Goal: Task Accomplishment & Management: Manage account settings

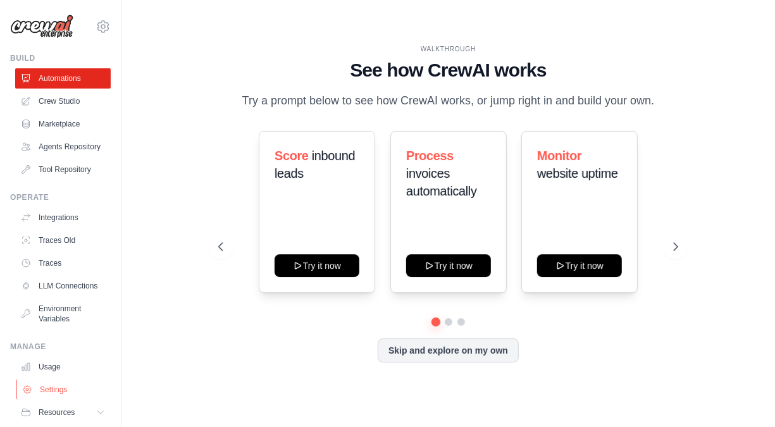
click at [31, 395] on icon at bounding box center [27, 390] width 10 height 10
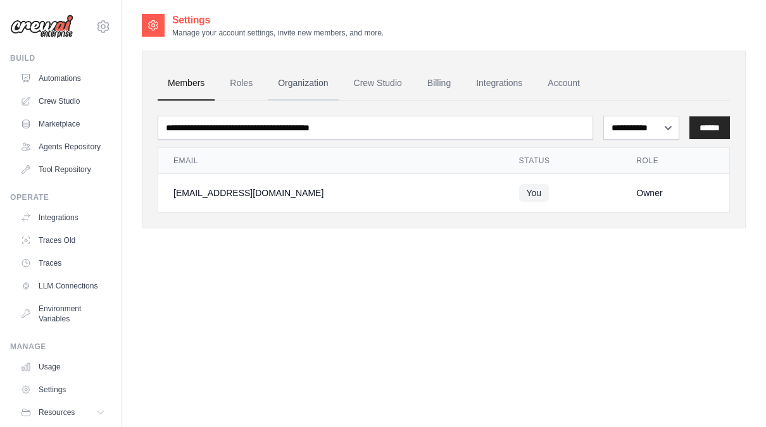
click at [296, 87] on link "Organization" at bounding box center [303, 83] width 70 height 34
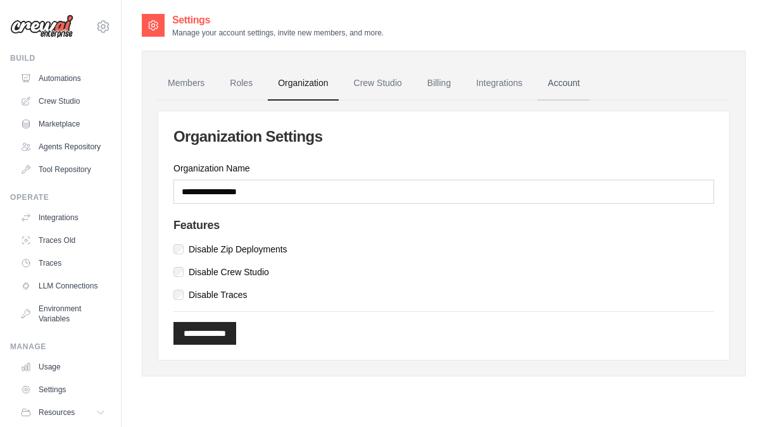
click at [563, 89] on link "Account" at bounding box center [563, 83] width 53 height 34
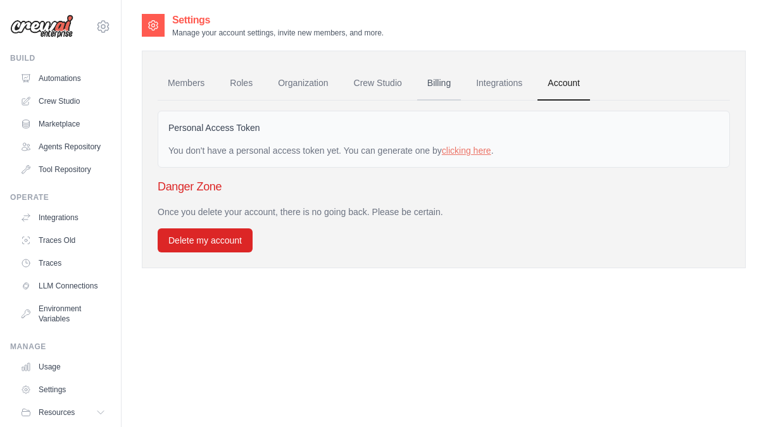
click at [445, 84] on link "Billing" at bounding box center [439, 83] width 44 height 34
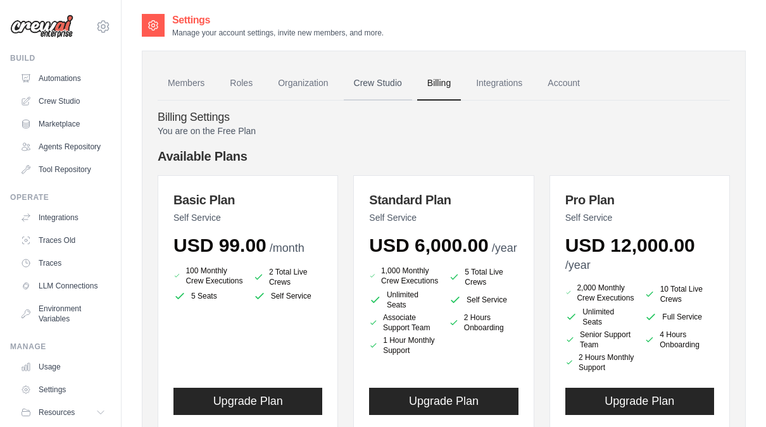
click at [385, 91] on link "Crew Studio" at bounding box center [378, 83] width 68 height 34
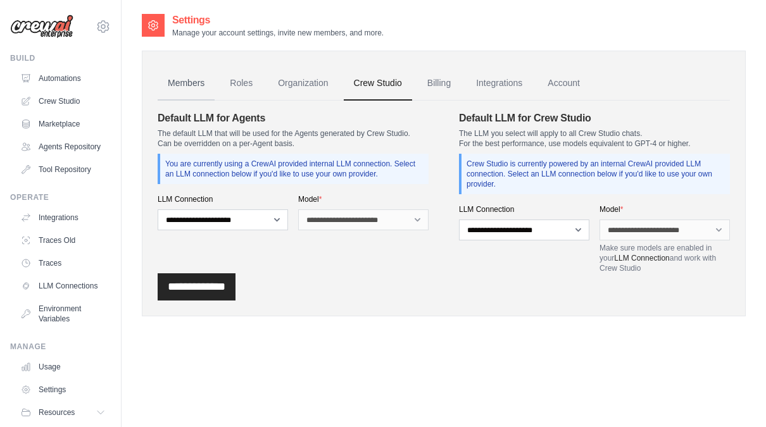
click at [194, 81] on link "Members" at bounding box center [186, 83] width 57 height 34
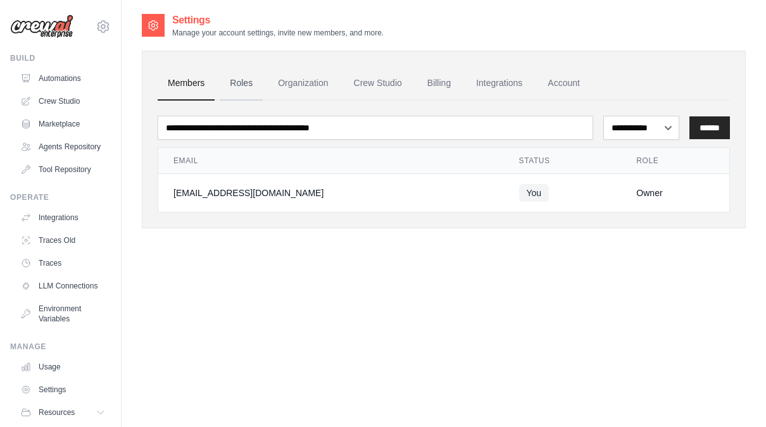
click at [237, 86] on link "Roles" at bounding box center [241, 83] width 43 height 34
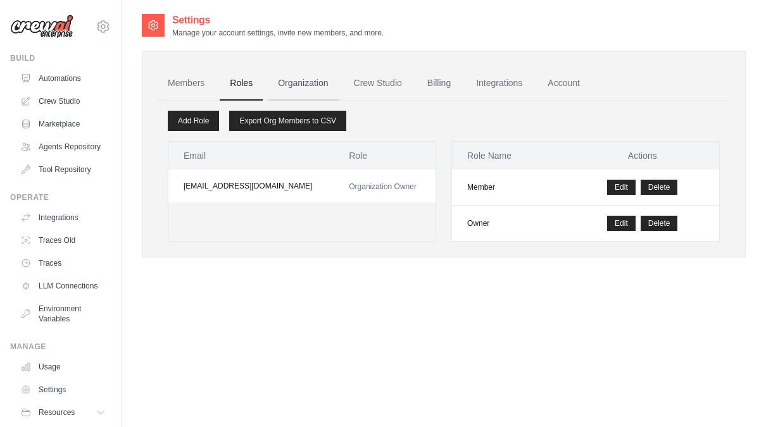
click at [294, 78] on link "Organization" at bounding box center [303, 83] width 70 height 34
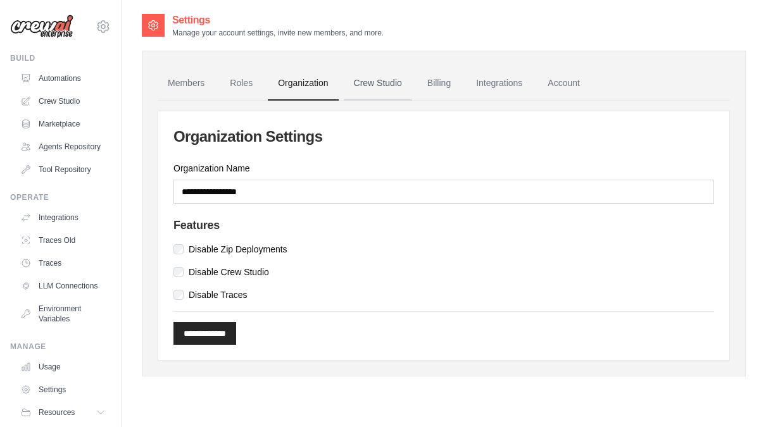
click at [396, 82] on link "Crew Studio" at bounding box center [378, 83] width 68 height 34
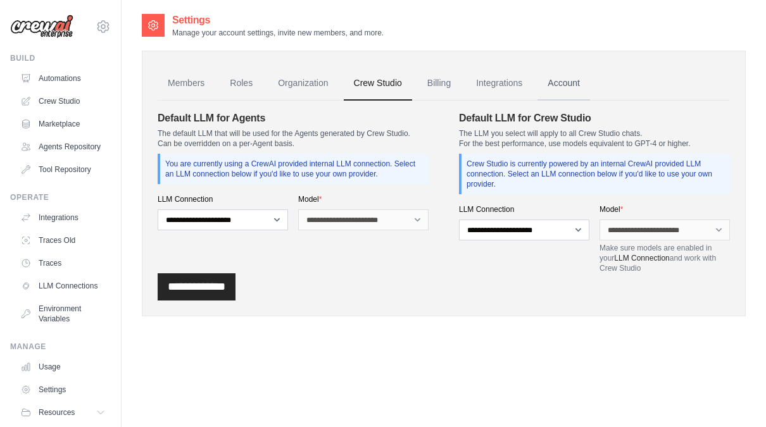
click at [579, 86] on link "Account" at bounding box center [563, 83] width 53 height 34
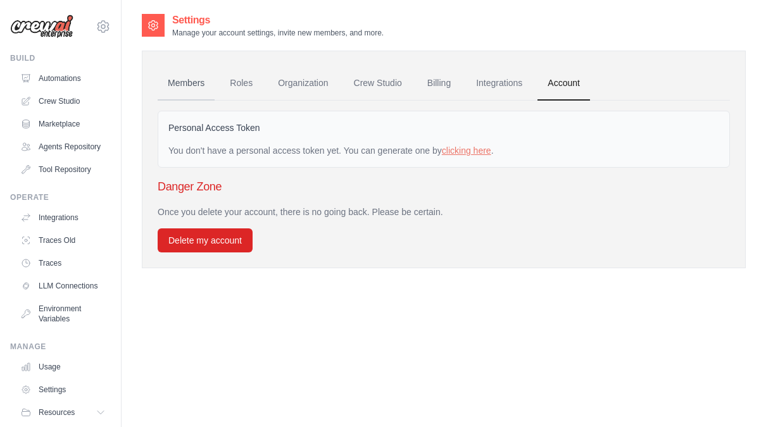
click at [185, 75] on link "Members" at bounding box center [186, 83] width 57 height 34
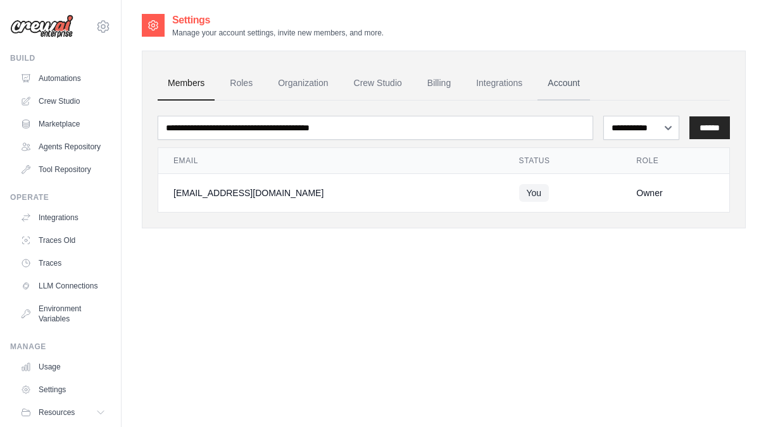
click at [551, 86] on link "Account" at bounding box center [563, 83] width 53 height 34
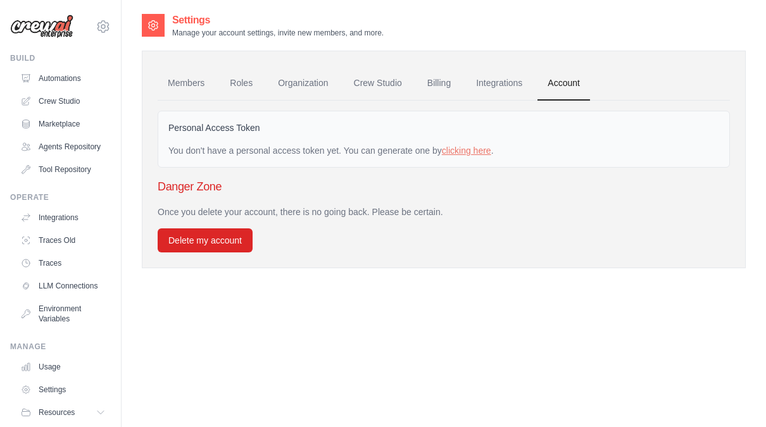
scroll to position [60, 0]
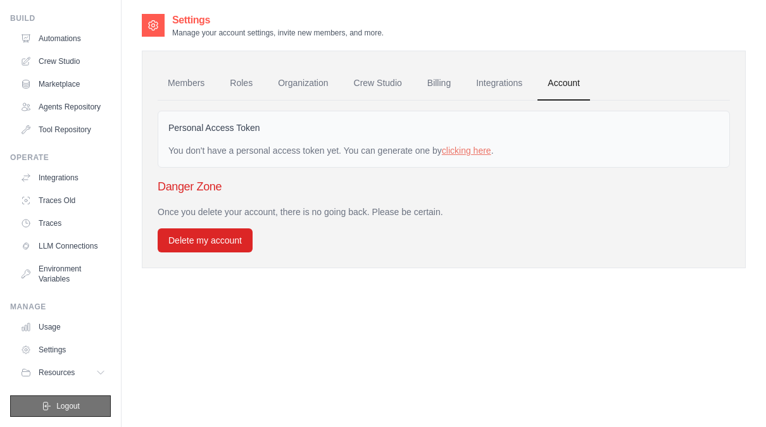
click at [69, 408] on span "Logout" at bounding box center [67, 406] width 23 height 10
